Goal: Transaction & Acquisition: Book appointment/travel/reservation

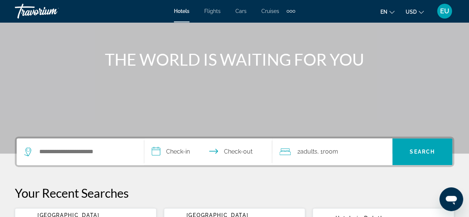
scroll to position [71, 0]
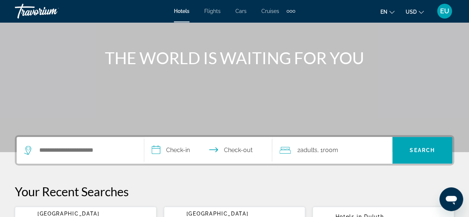
click at [28, 154] on div "Search widget" at bounding box center [78, 150] width 109 height 11
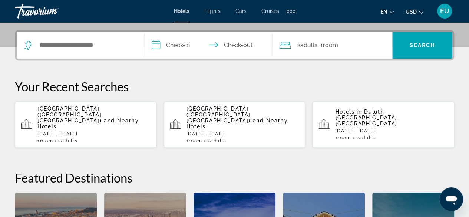
scroll to position [181, 0]
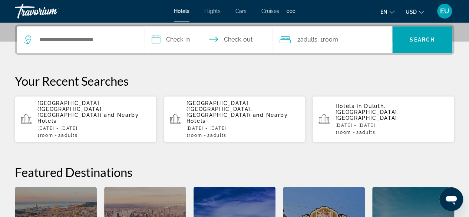
click at [416, 115] on div "Hotels in [GEOGRAPHIC_DATA], [GEOGRAPHIC_DATA], [GEOGRAPHIC_DATA] [DATE] - [DAT…" at bounding box center [391, 119] width 113 height 32
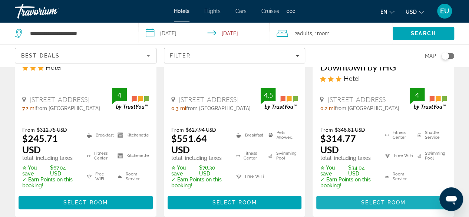
scroll to position [179, 0]
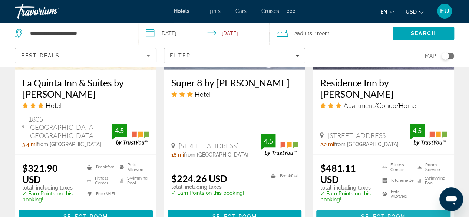
scroll to position [1075, 0]
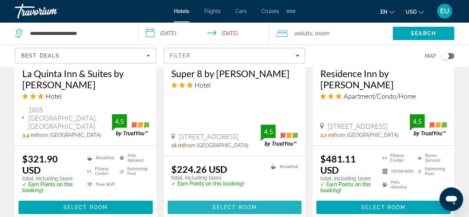
click at [269, 199] on span "Main content" at bounding box center [235, 208] width 134 height 18
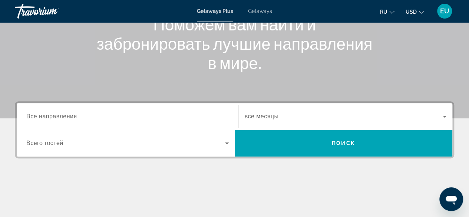
scroll to position [105, 0]
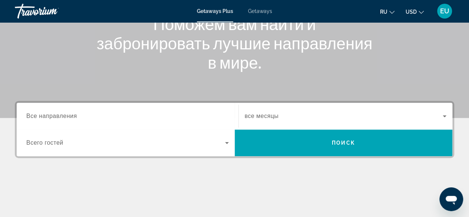
click at [92, 118] on input "Destination Все направления" at bounding box center [127, 116] width 203 height 9
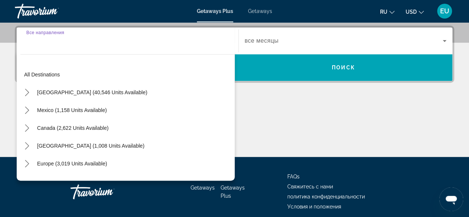
scroll to position [181, 0]
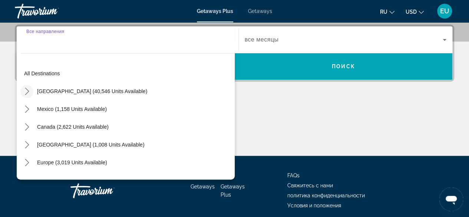
click at [26, 91] on icon "Toggle United States (40,546 units available) submenu" at bounding box center [26, 91] width 7 height 7
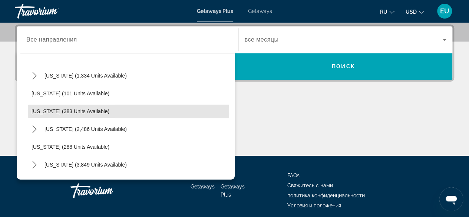
scroll to position [319, 0]
click at [98, 112] on span "Minnesota (383 units available)" at bounding box center [71, 111] width 78 height 6
type input "**********"
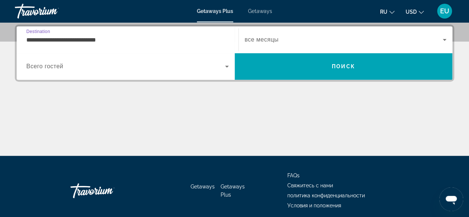
click at [280, 42] on span "Search widget" at bounding box center [344, 39] width 199 height 9
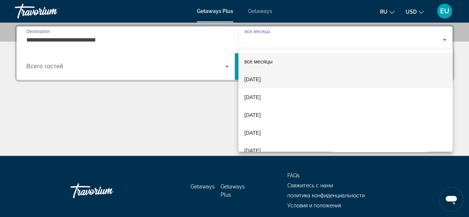
click at [261, 82] on span "October 2025" at bounding box center [253, 79] width 16 height 9
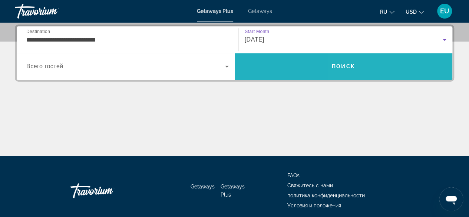
click at [405, 65] on span "Search" at bounding box center [344, 67] width 218 height 18
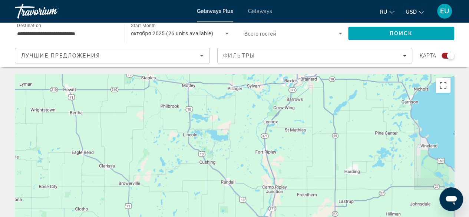
click at [384, 134] on div "To activate drag with keyboard, press Alt + Enter. Once in keyboard drag state,…" at bounding box center [235, 185] width 440 height 223
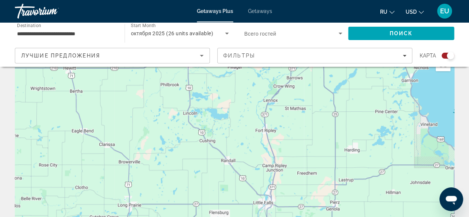
scroll to position [35, 0]
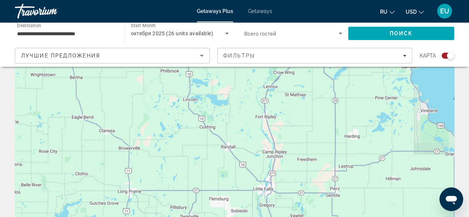
click at [410, 151] on div "To activate drag with keyboard, press Alt + Enter. Once in keyboard drag state,…" at bounding box center [235, 150] width 440 height 223
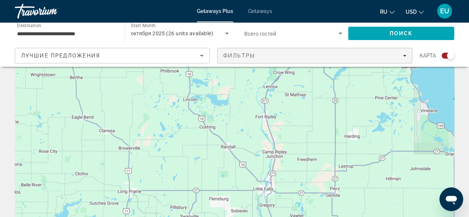
click at [412, 57] on span "Filters" at bounding box center [315, 56] width 194 height 18
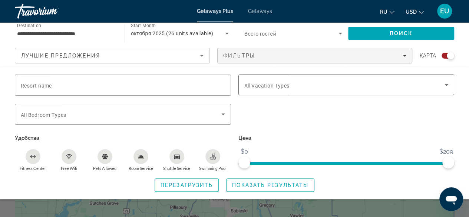
click at [445, 88] on icon "Search widget" at bounding box center [446, 85] width 9 height 9
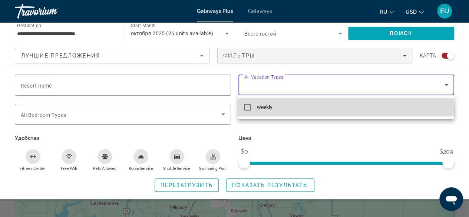
click at [287, 112] on mat-option "weekly" at bounding box center [346, 107] width 216 height 18
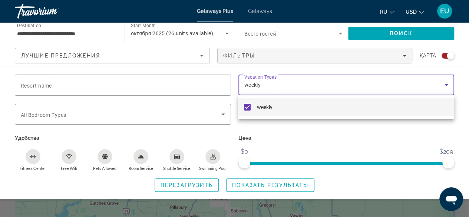
click at [416, 33] on div at bounding box center [234, 108] width 469 height 217
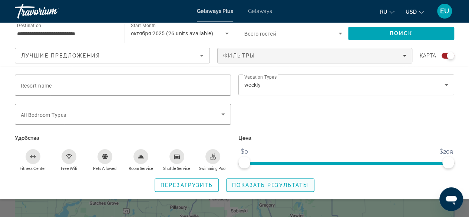
click at [288, 189] on span "Search widget" at bounding box center [271, 185] width 88 height 18
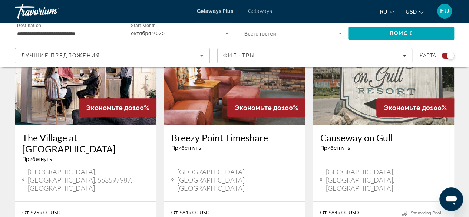
scroll to position [315, 0]
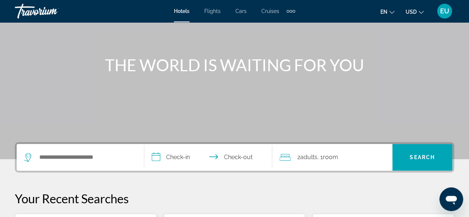
scroll to position [68, 0]
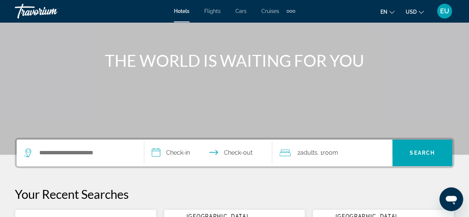
click at [28, 156] on icon "Search widget" at bounding box center [27, 152] width 7 height 9
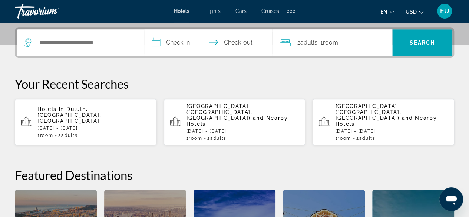
scroll to position [181, 0]
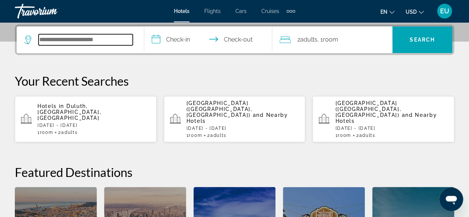
click at [41, 42] on input "Search hotel destination" at bounding box center [86, 39] width 94 height 11
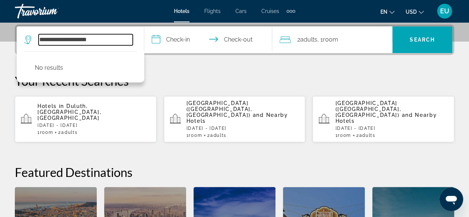
type input "**********"
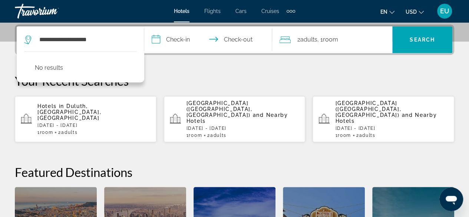
click at [194, 37] on input "**********" at bounding box center [209, 40] width 131 height 29
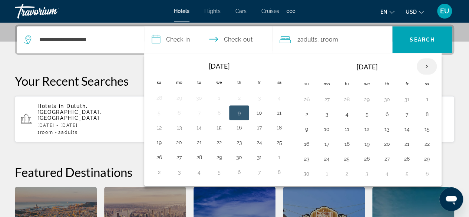
click at [427, 69] on th "Next month" at bounding box center [427, 66] width 20 height 16
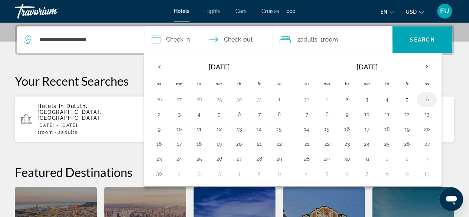
click at [426, 101] on button "6" at bounding box center [427, 99] width 12 height 10
click at [426, 114] on button "13" at bounding box center [427, 114] width 12 height 10
type input "**********"
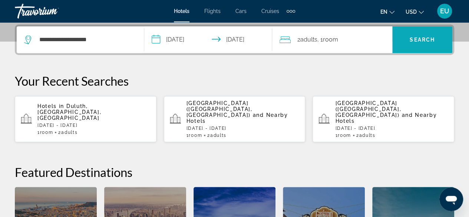
click at [433, 40] on span "Search" at bounding box center [422, 40] width 25 height 6
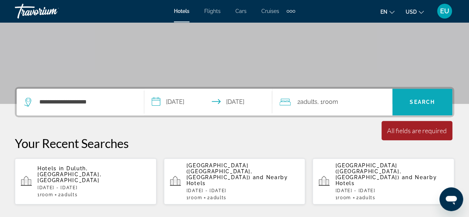
scroll to position [128, 0]
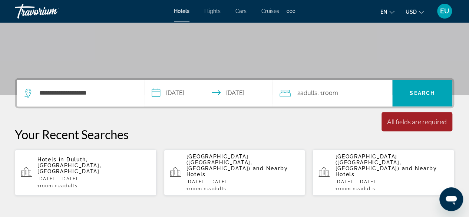
click at [289, 10] on div "Extra navigation items" at bounding box center [288, 11] width 3 height 3
click at [291, 13] on div "Hotels Flights Cars Cruises Activities" at bounding box center [279, 25] width 40 height 24
click at [442, 124] on div "All fields are required" at bounding box center [417, 122] width 60 height 8
click at [419, 125] on div "All fields are required" at bounding box center [417, 122] width 60 height 8
click at [436, 150] on app-hotels-recent-search "Europa Terme (Abano Terme, IT) and Nearby Hotels Fri, 24 Oct - Sun, 26 Oct 1 Ro…" at bounding box center [384, 173] width 142 height 46
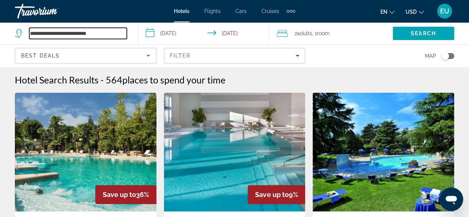
click at [48, 36] on input "**********" at bounding box center [78, 33] width 98 height 11
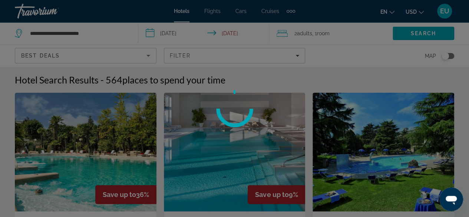
click at [101, 34] on div at bounding box center [234, 108] width 469 height 217
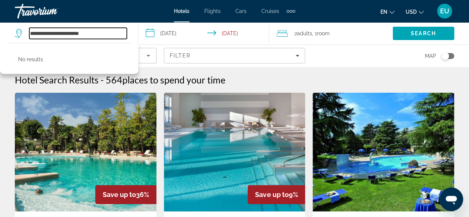
click at [108, 36] on input "**********" at bounding box center [78, 33] width 98 height 11
type input "*"
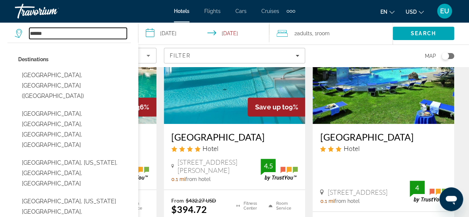
scroll to position [89, 0]
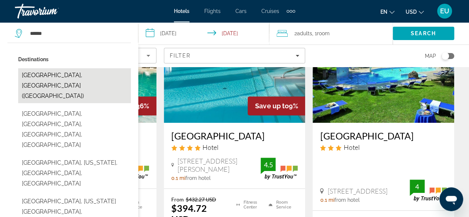
click at [82, 79] on button "Mexico City, Mexico (MEX)" at bounding box center [74, 85] width 113 height 35
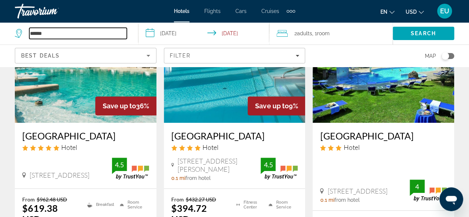
type input "**********"
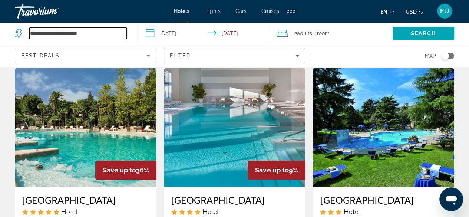
scroll to position [22, 0]
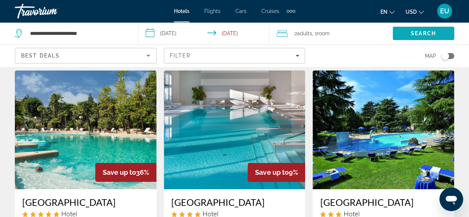
click at [420, 33] on span "Search" at bounding box center [423, 33] width 25 height 6
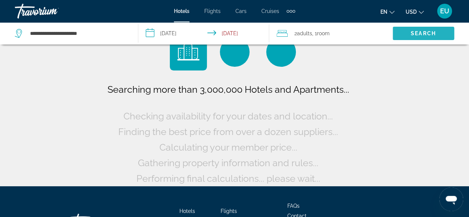
scroll to position [0, 0]
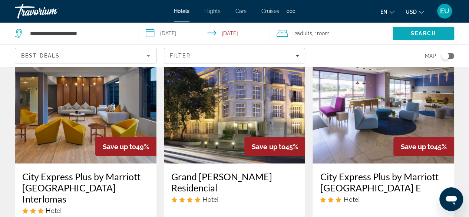
scroll to position [995, 0]
